Goal: Transaction & Acquisition: Book appointment/travel/reservation

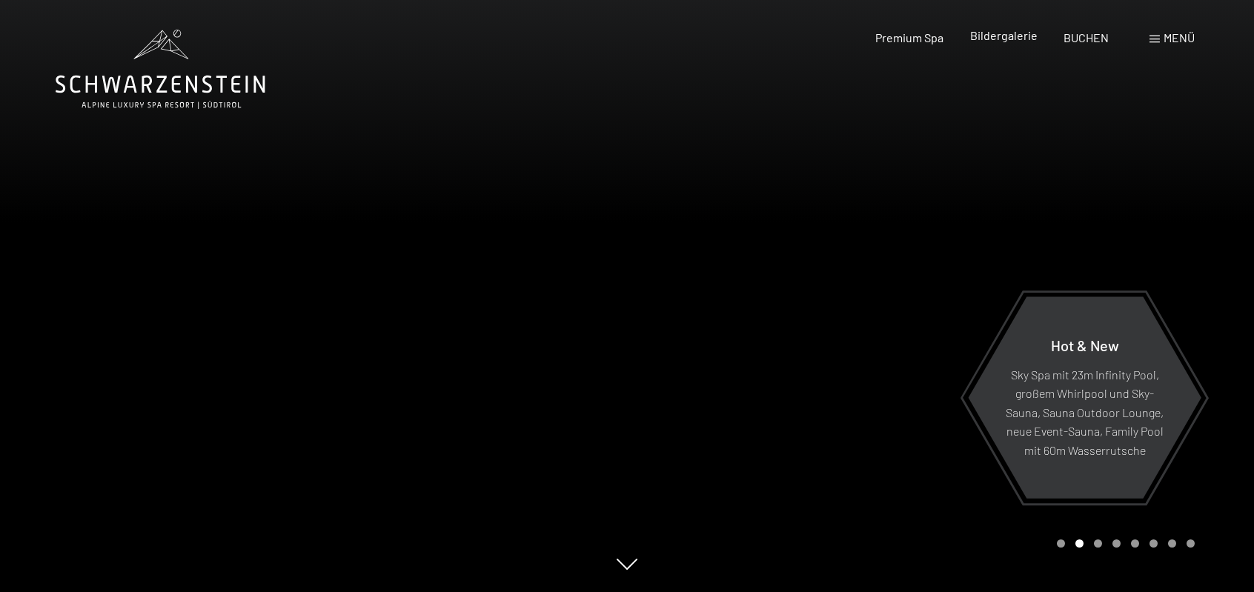
click at [984, 39] on span "Bildergalerie" at bounding box center [1003, 35] width 67 height 14
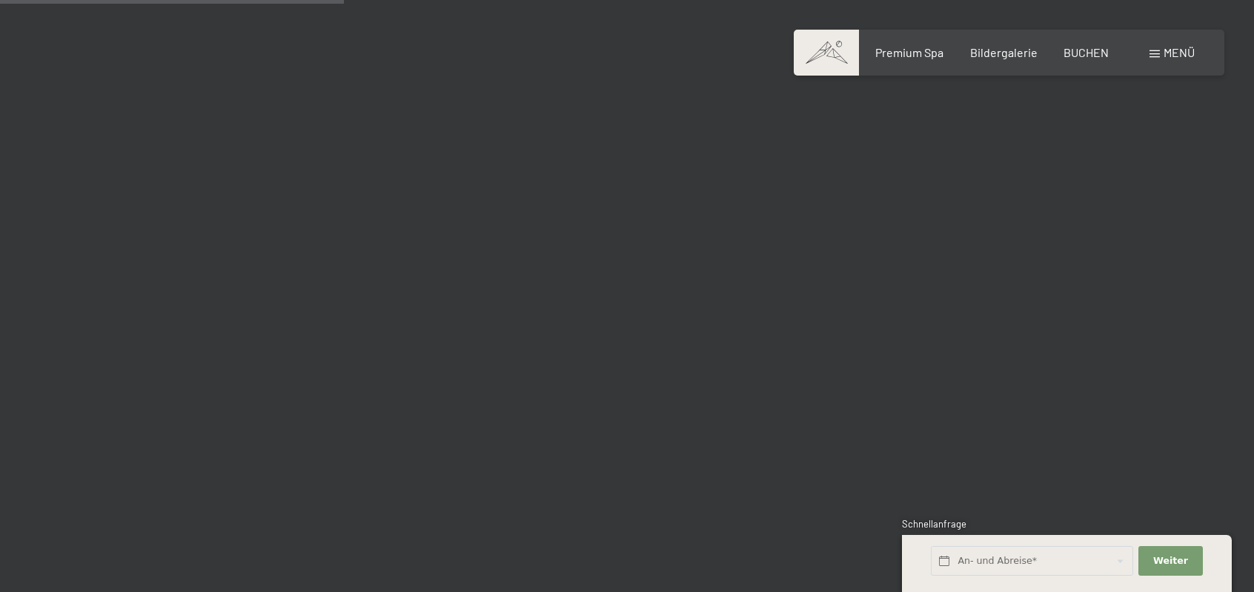
scroll to position [5040, 0]
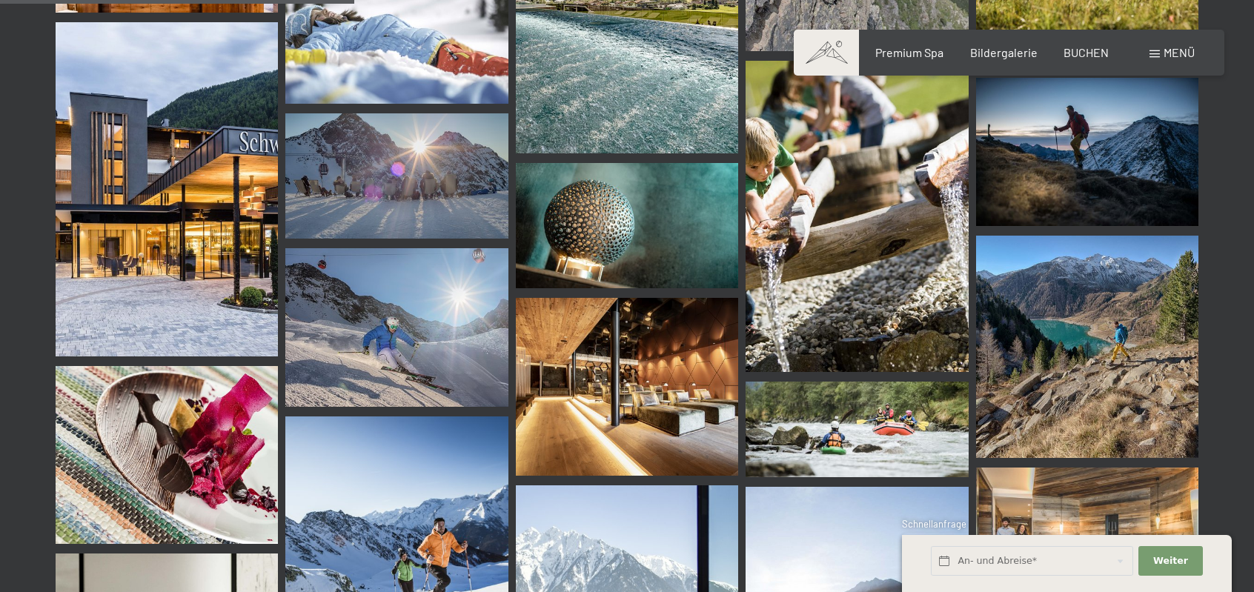
click at [1164, 56] on span "Menü" at bounding box center [1179, 52] width 31 height 14
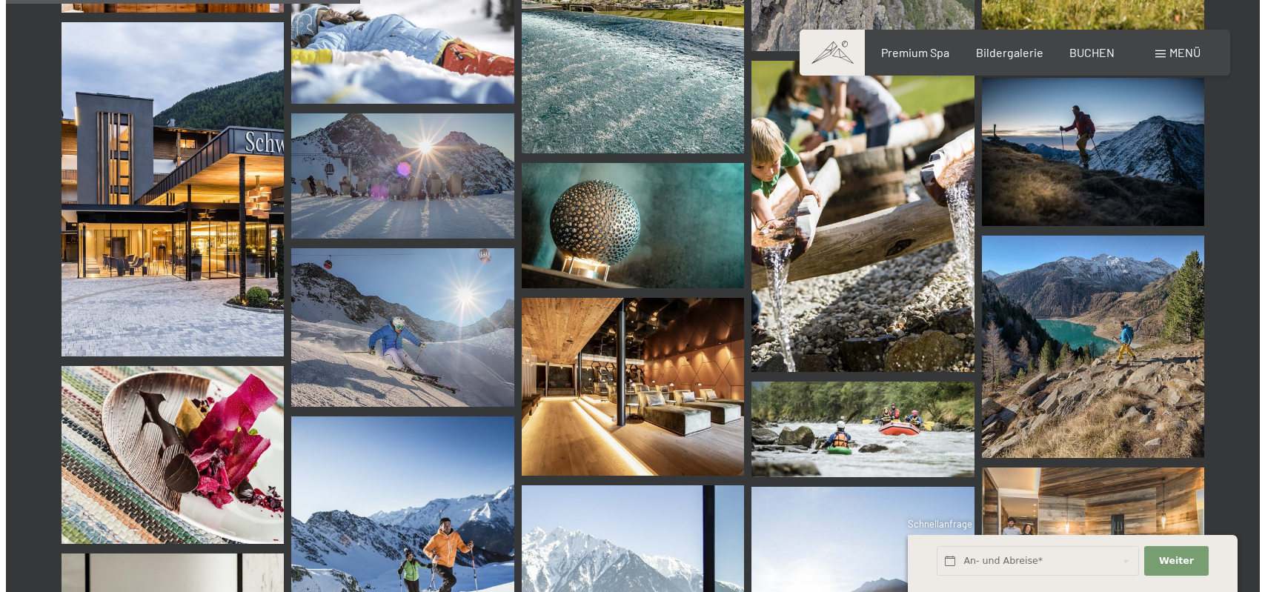
scroll to position [5082, 0]
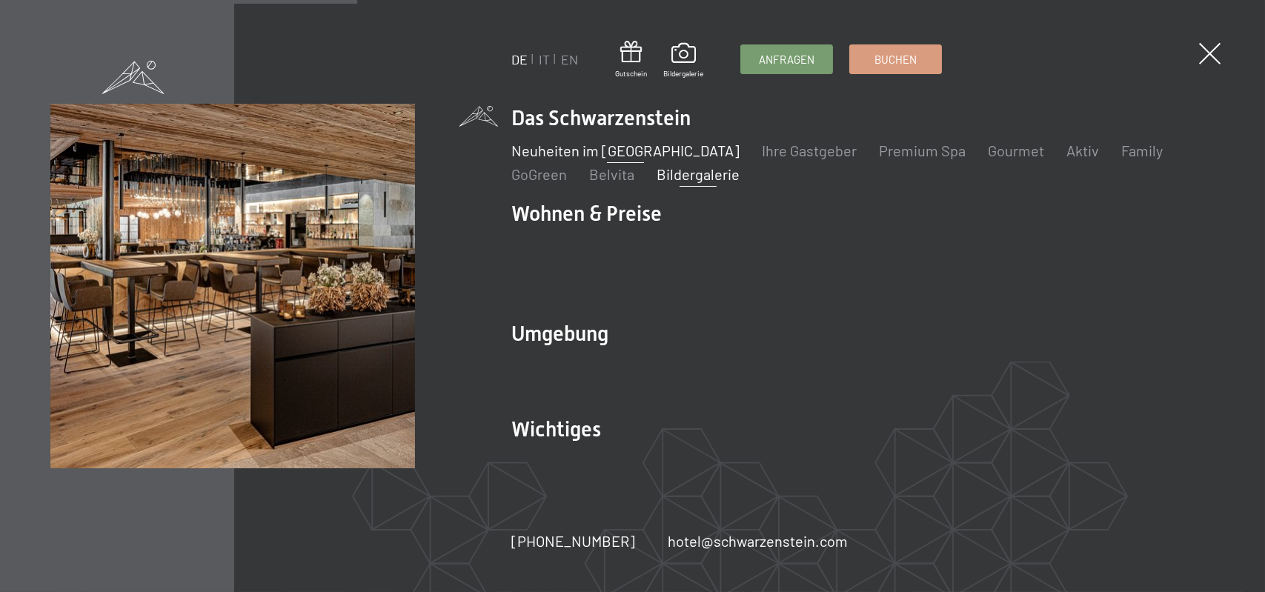
click at [583, 159] on link "Neuheiten im [GEOGRAPHIC_DATA]" at bounding box center [625, 151] width 228 height 18
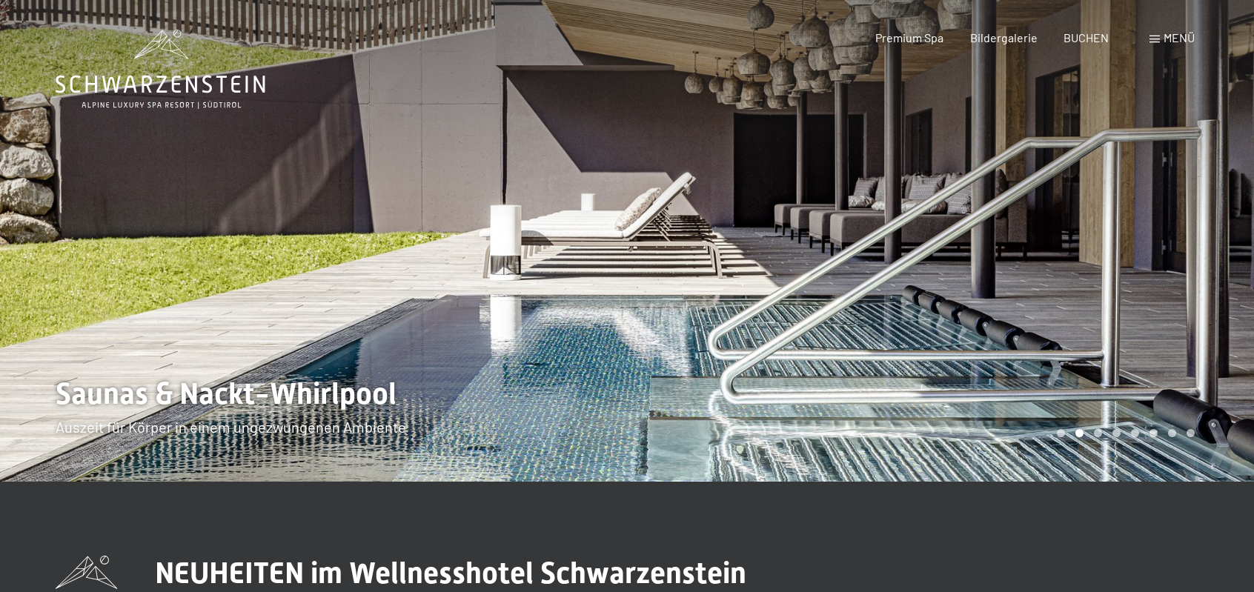
click at [1186, 38] on span "Menü" at bounding box center [1179, 37] width 31 height 14
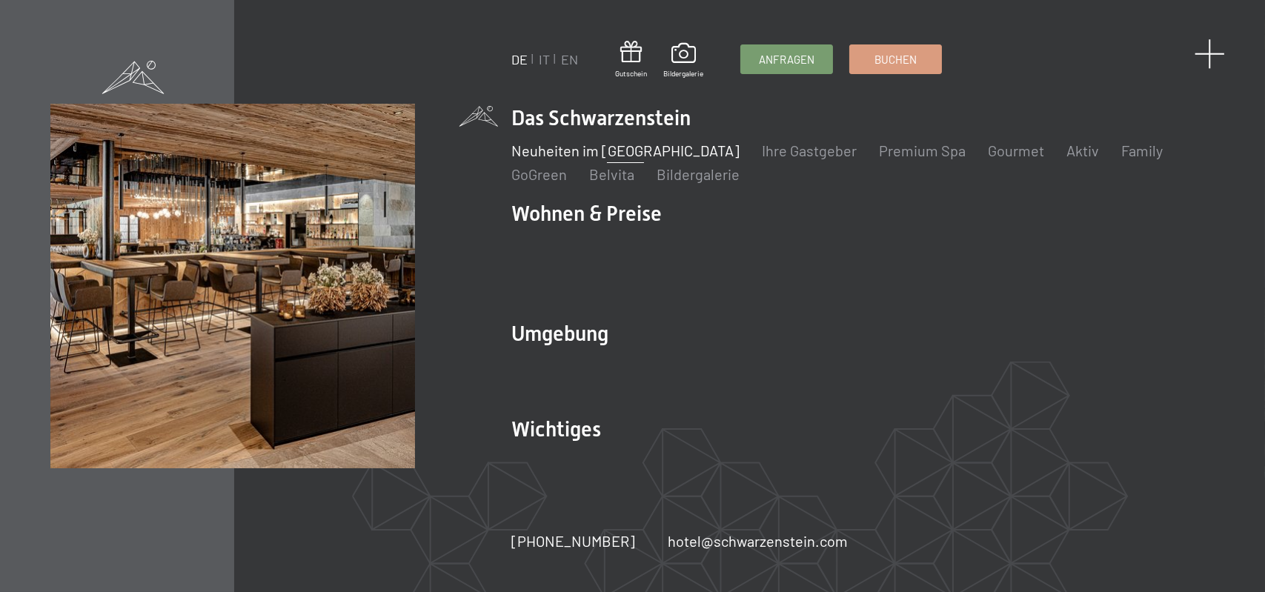
click at [1210, 47] on span at bounding box center [1210, 54] width 30 height 30
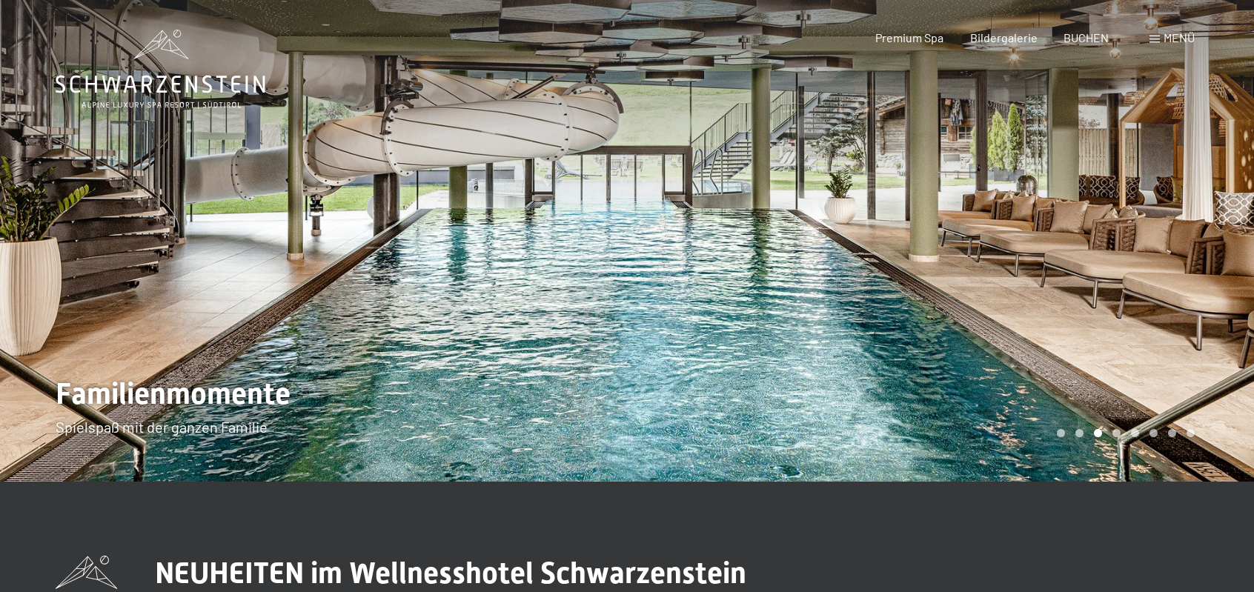
click at [1176, 38] on span "Menü" at bounding box center [1179, 37] width 31 height 14
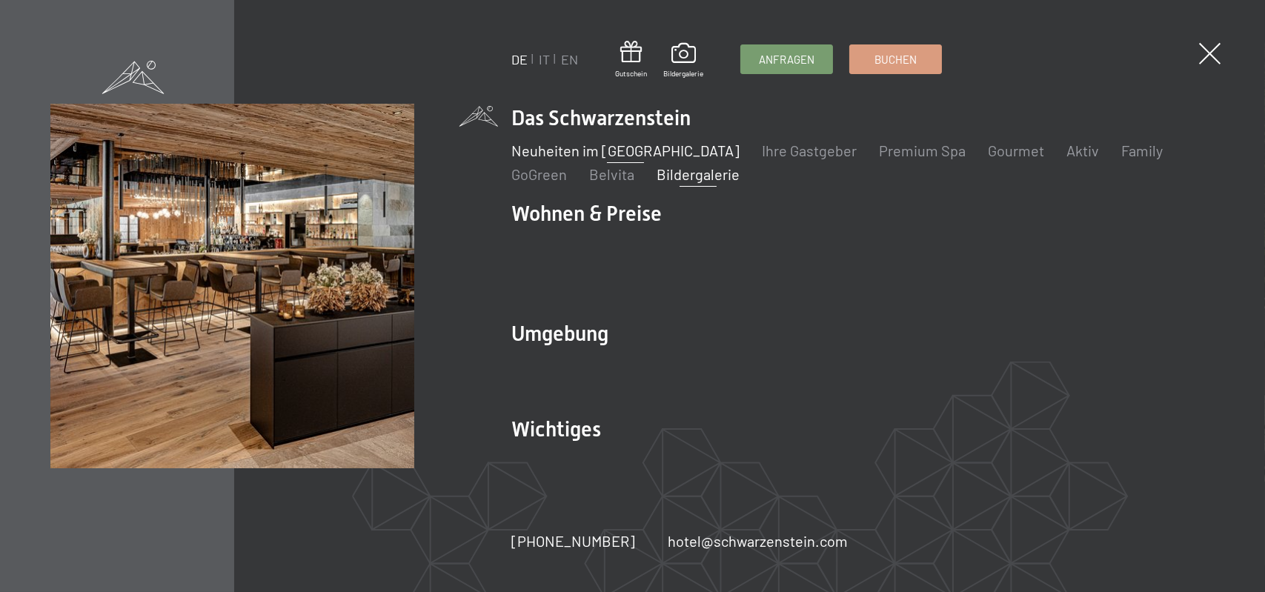
click at [695, 183] on link "Bildergalerie" at bounding box center [698, 174] width 83 height 18
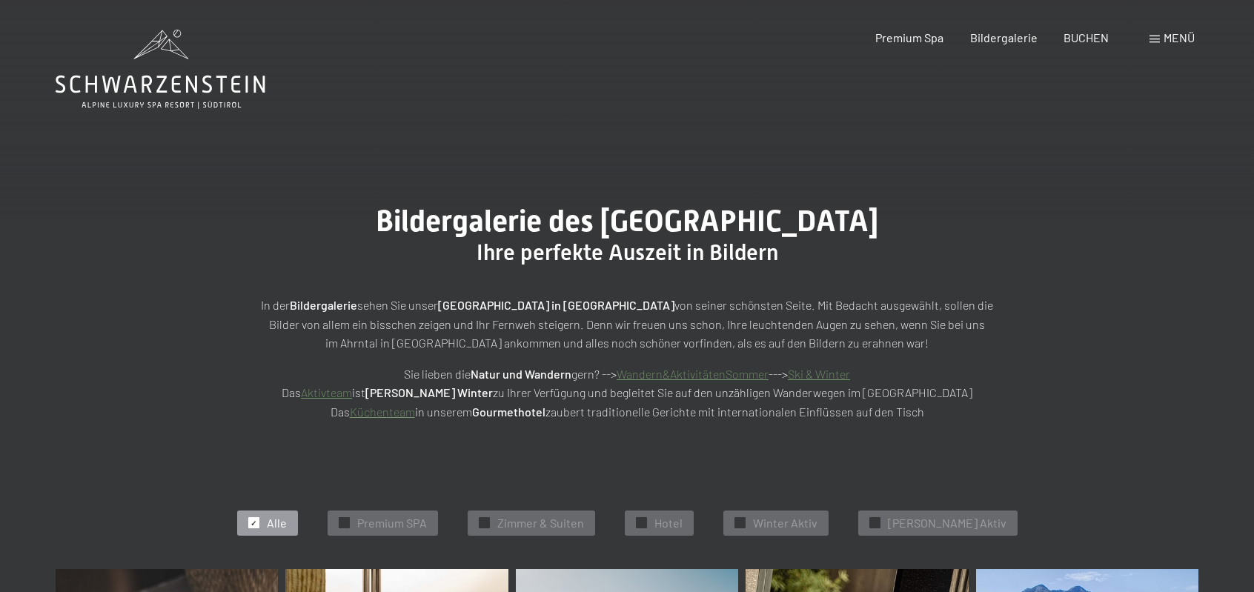
click at [1155, 39] on span at bounding box center [1155, 39] width 10 height 7
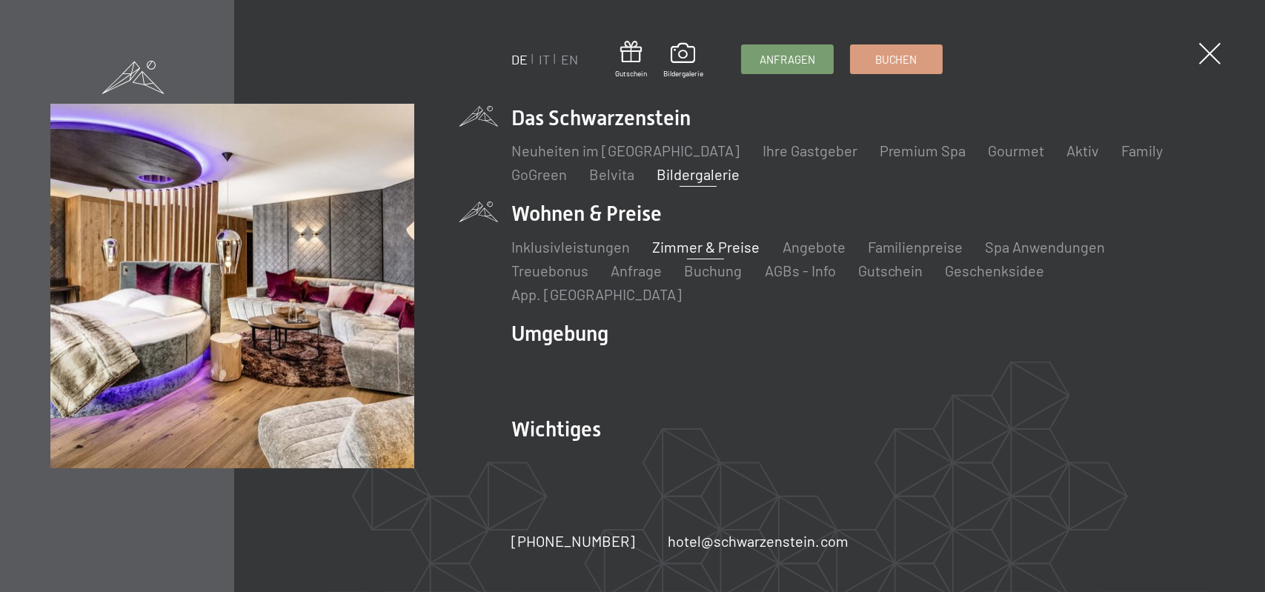
click at [740, 256] on link "Zimmer & Preise" at bounding box center [705, 247] width 107 height 18
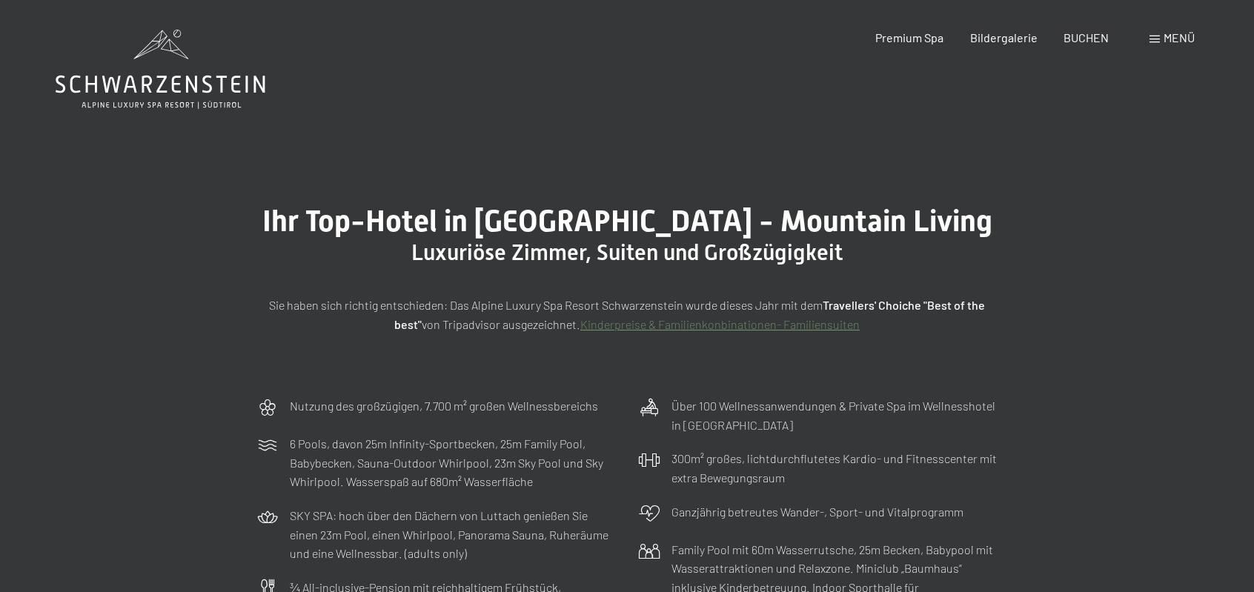
click at [1167, 34] on span "Menü" at bounding box center [1179, 37] width 31 height 14
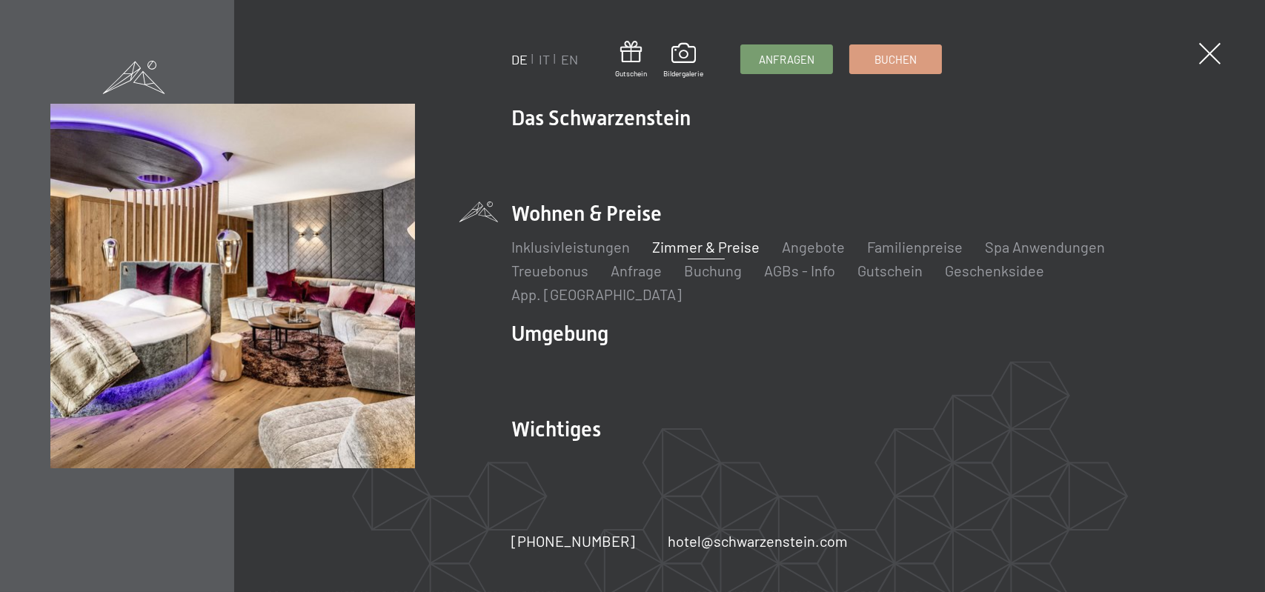
click at [695, 256] on link "Zimmer & Preise" at bounding box center [705, 247] width 107 height 18
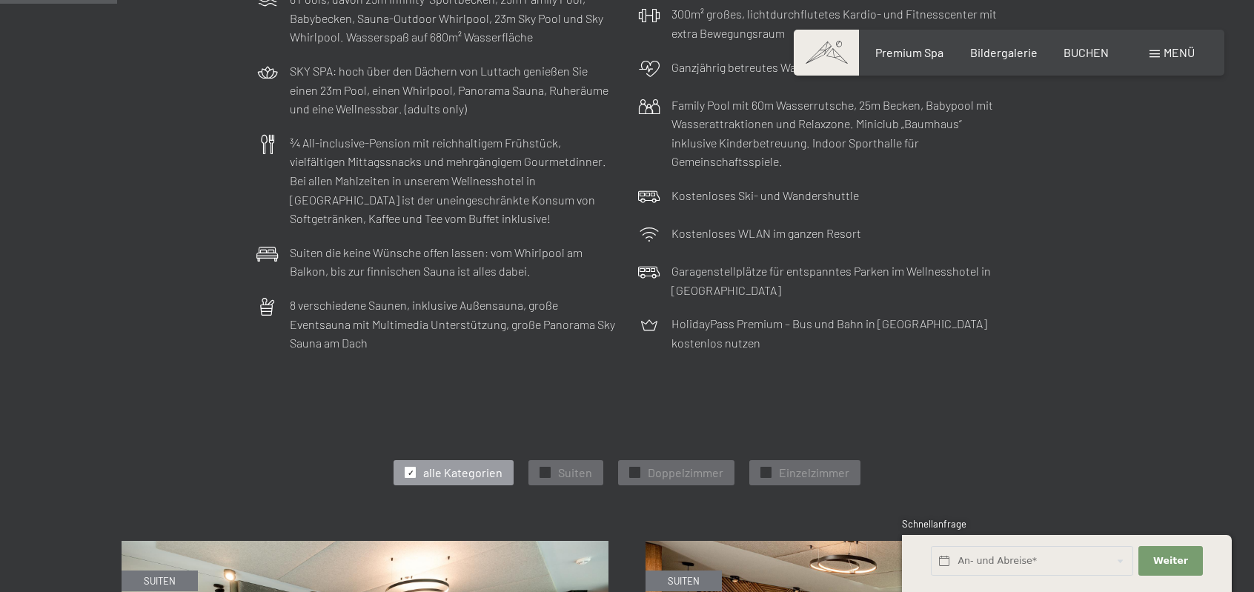
scroll to position [815, 0]
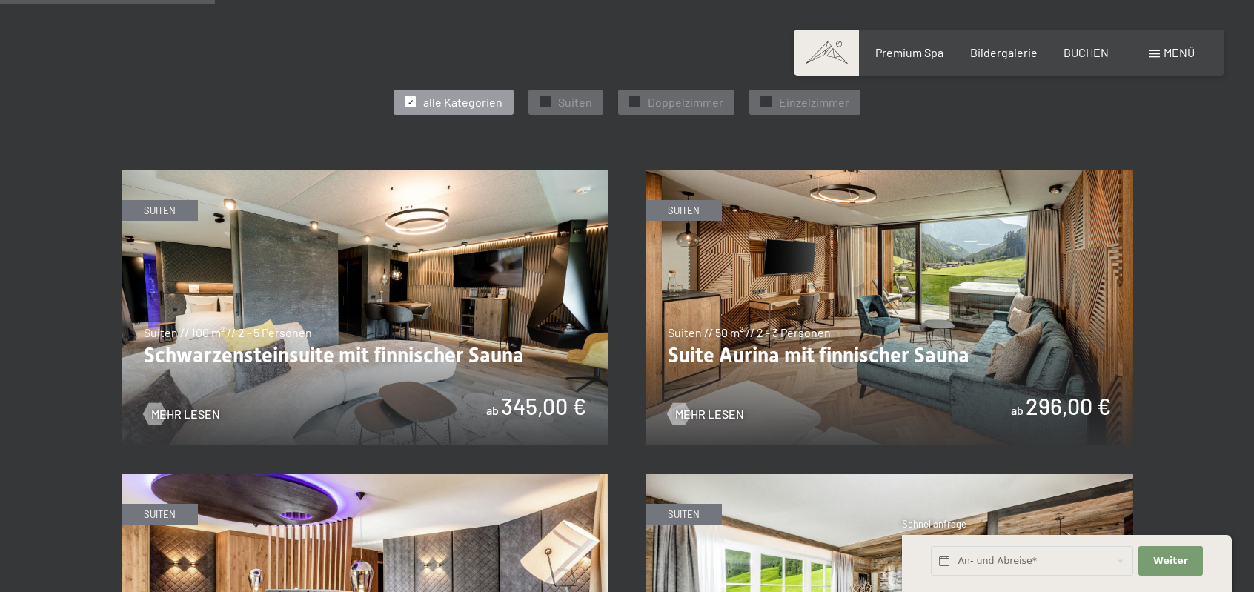
click at [440, 358] on img at bounding box center [366, 307] width 488 height 274
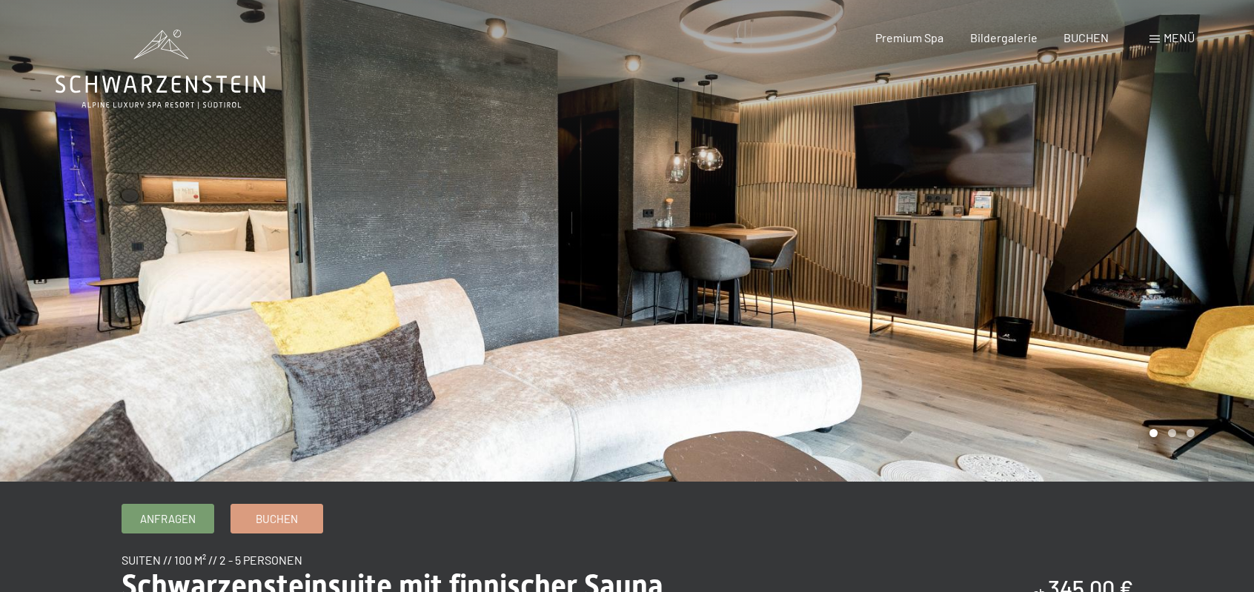
drag, startPoint x: 1044, startPoint y: 250, endPoint x: 720, endPoint y: 234, distance: 323.5
click at [720, 234] on div at bounding box center [940, 241] width 627 height 482
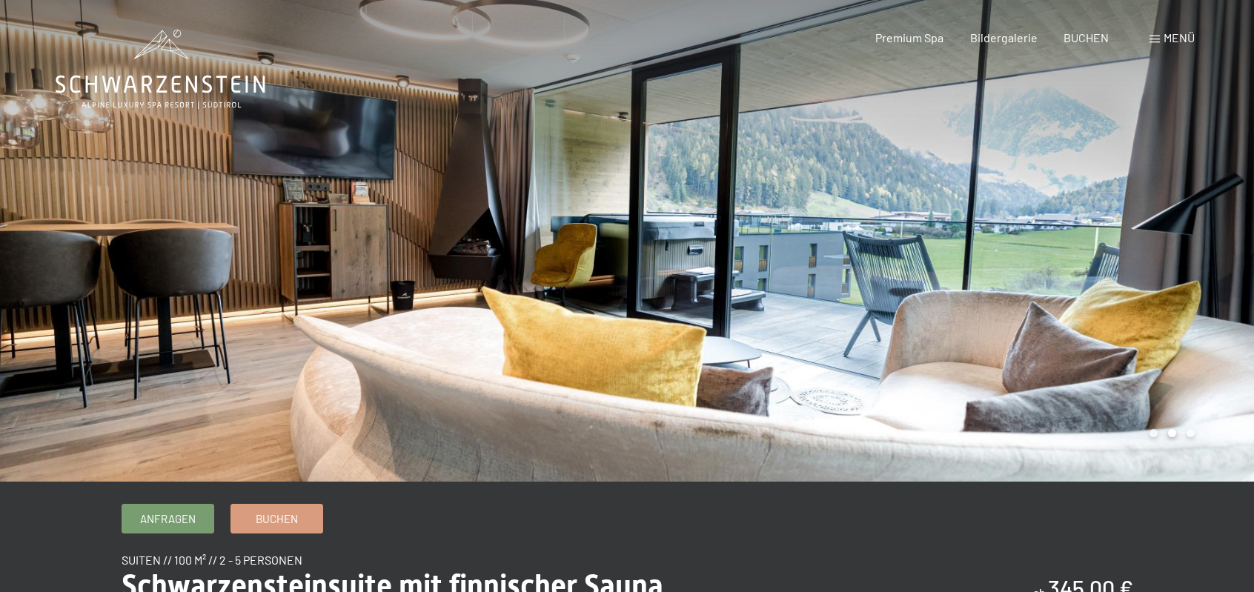
click at [784, 248] on div at bounding box center [940, 241] width 627 height 482
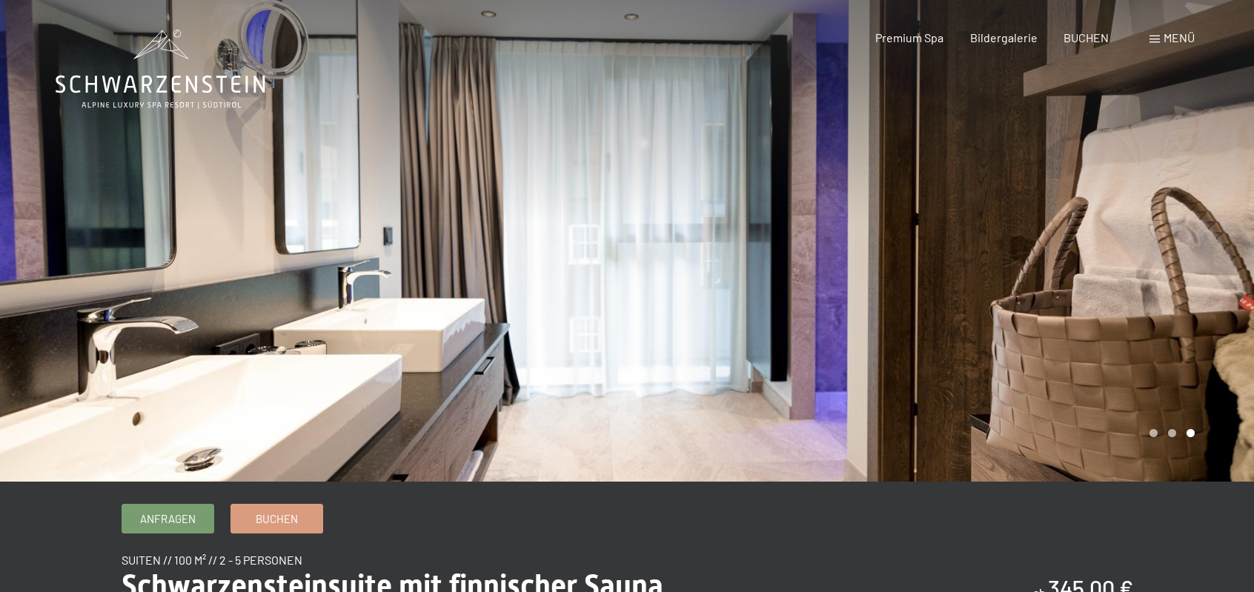
click at [784, 248] on div at bounding box center [940, 241] width 627 height 482
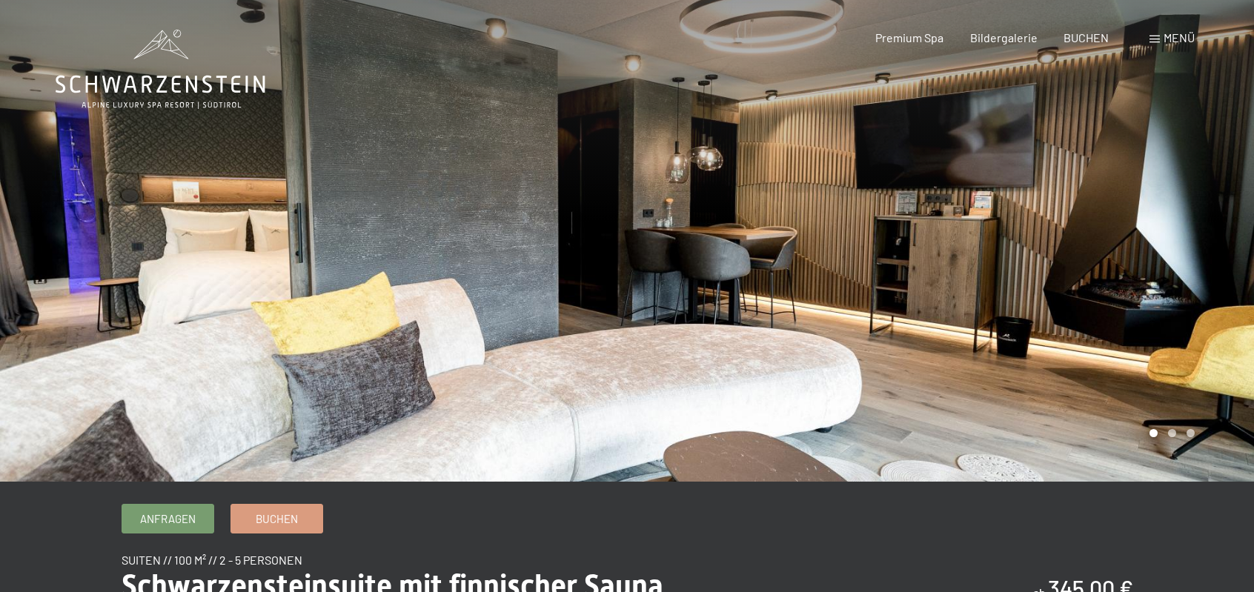
click at [784, 248] on div at bounding box center [940, 241] width 627 height 482
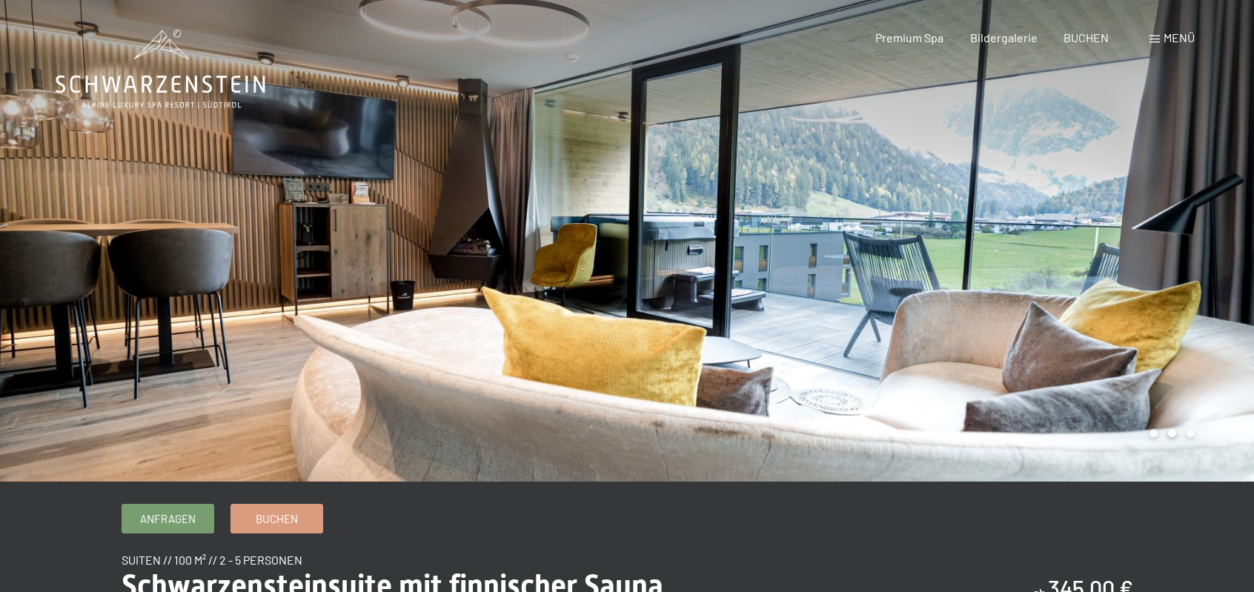
click at [784, 248] on div at bounding box center [940, 241] width 627 height 482
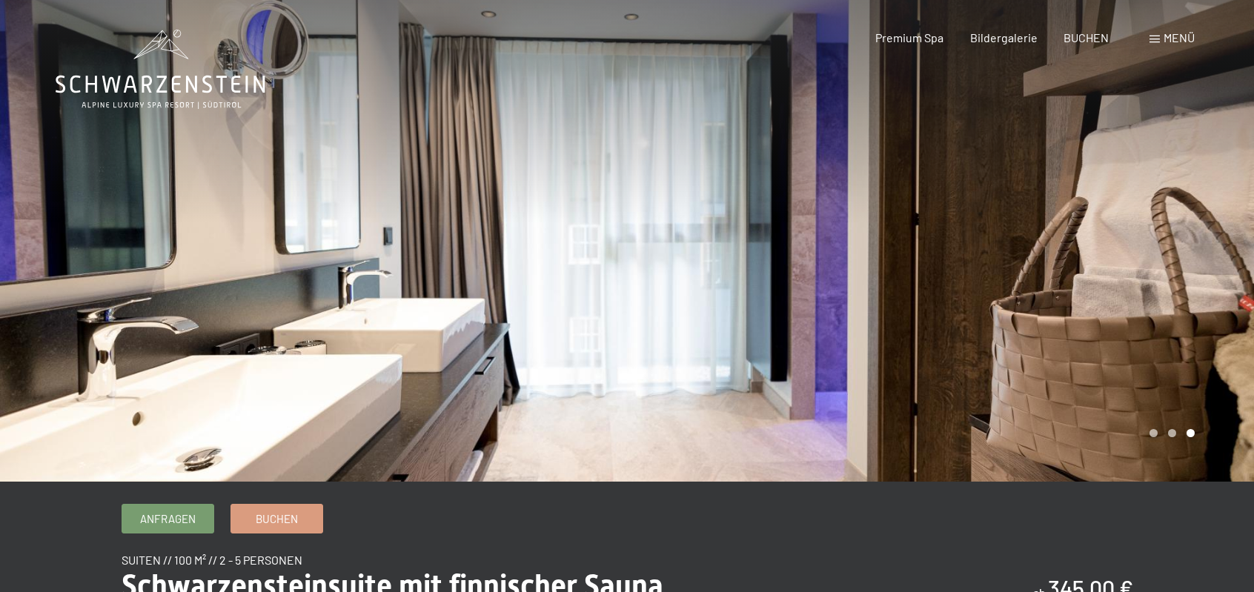
click at [784, 248] on div at bounding box center [940, 241] width 627 height 482
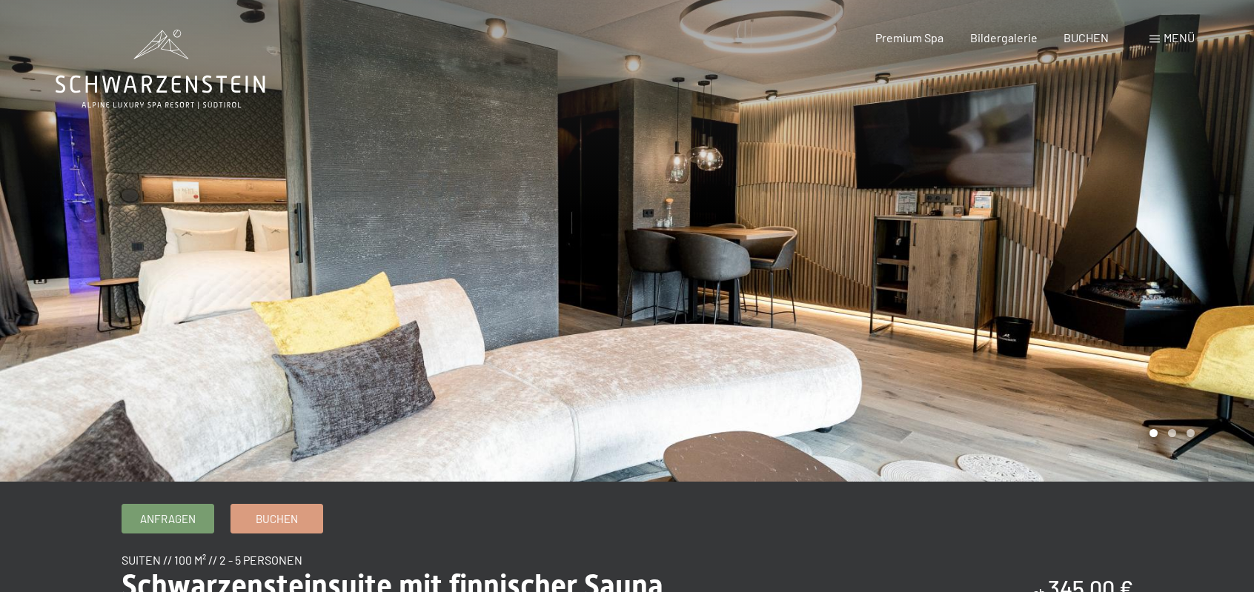
click at [784, 248] on div at bounding box center [940, 241] width 627 height 482
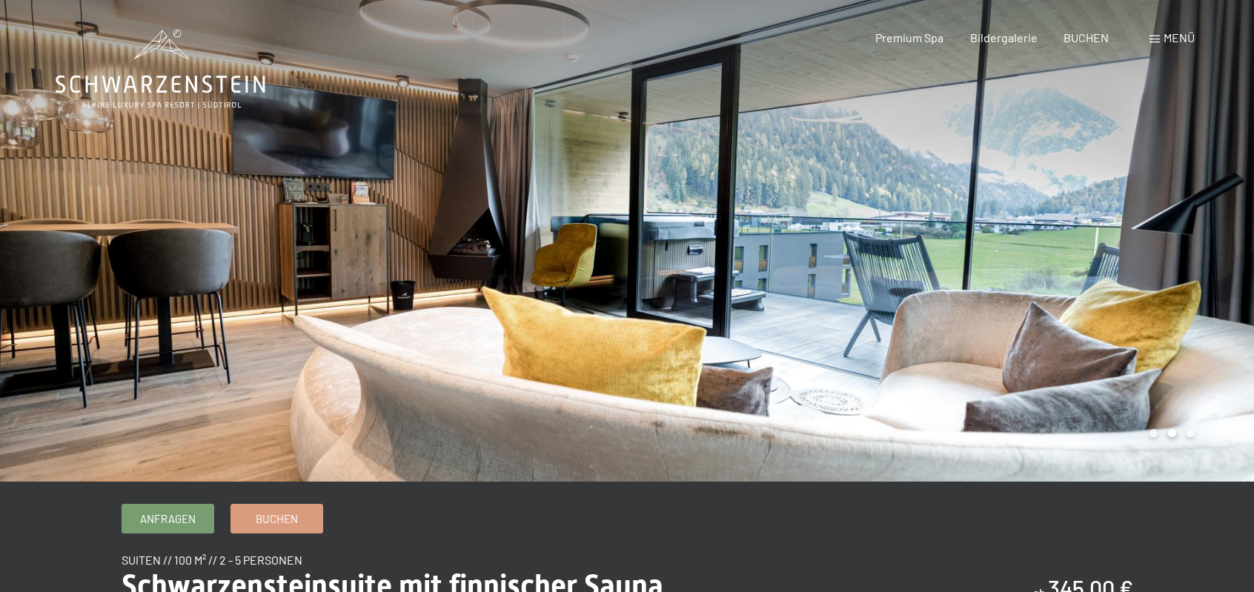
click at [784, 248] on div at bounding box center [940, 241] width 627 height 482
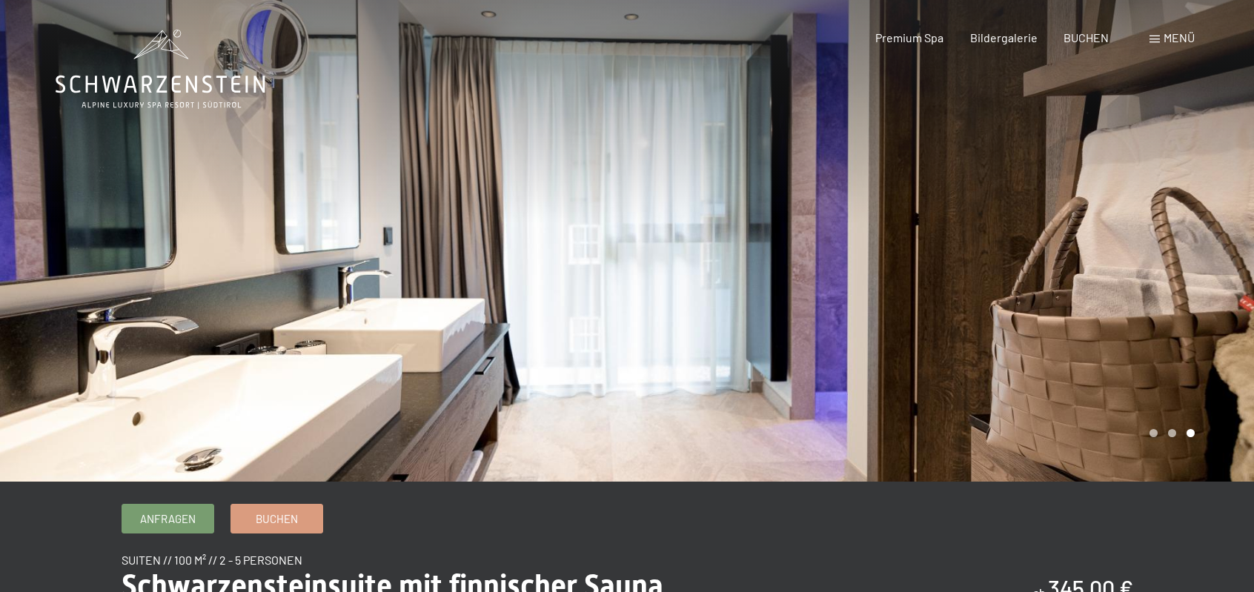
click at [784, 248] on div at bounding box center [940, 241] width 627 height 482
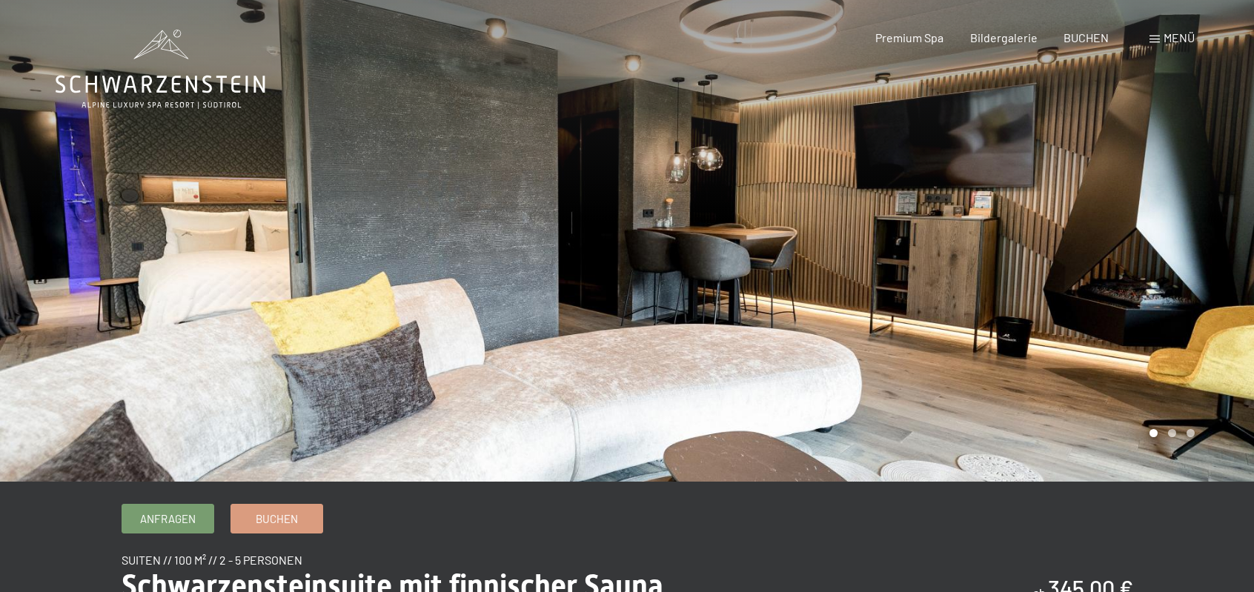
click at [784, 248] on div at bounding box center [940, 241] width 627 height 482
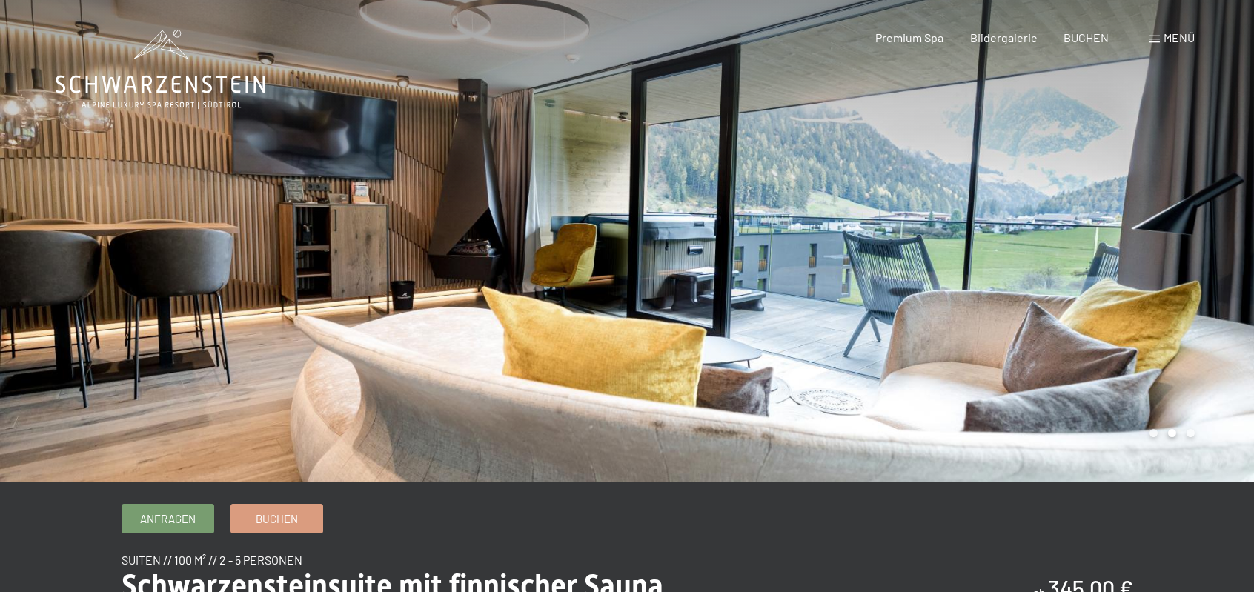
click at [784, 248] on div at bounding box center [940, 241] width 627 height 482
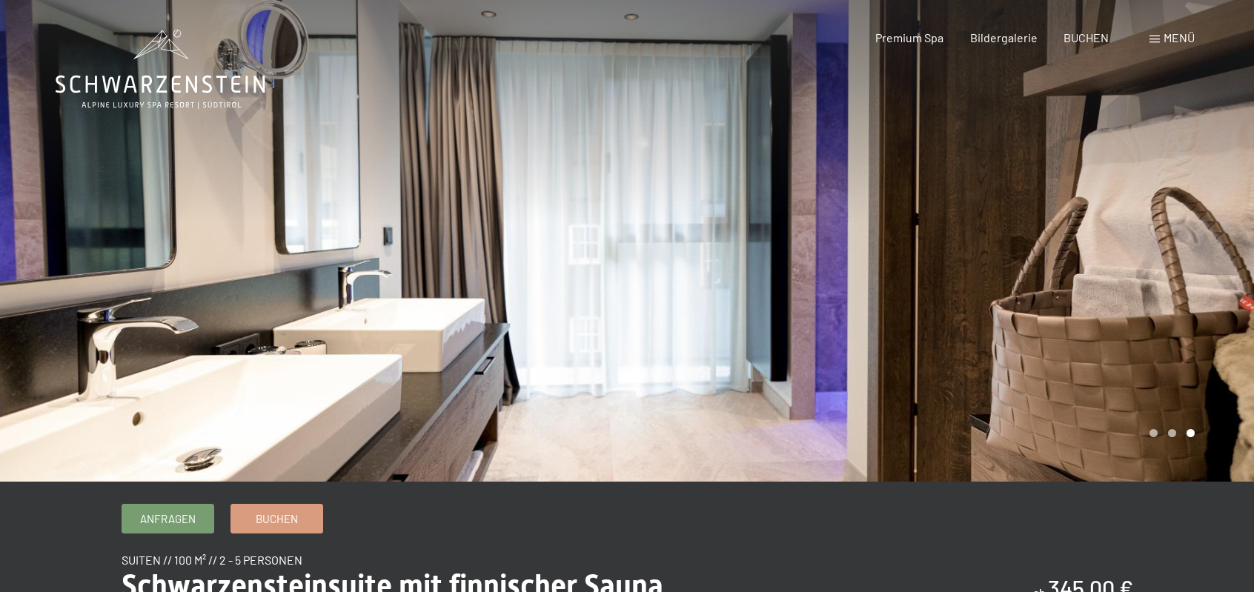
click at [784, 248] on div at bounding box center [940, 241] width 627 height 482
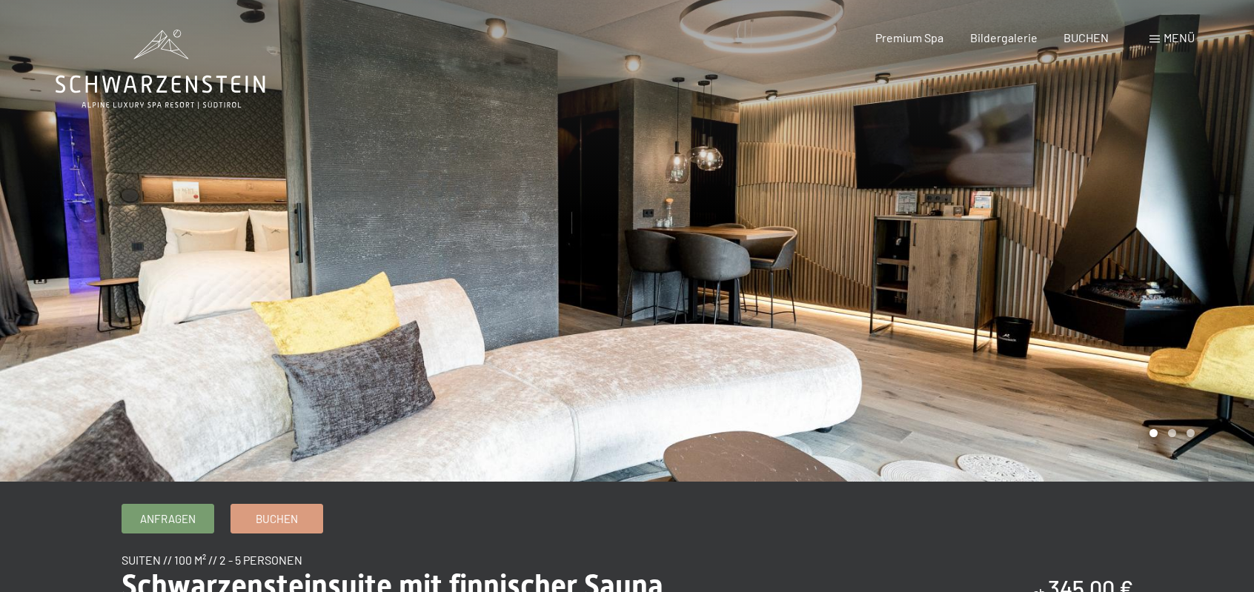
click at [784, 248] on div at bounding box center [940, 241] width 627 height 482
